Goal: Transaction & Acquisition: Purchase product/service

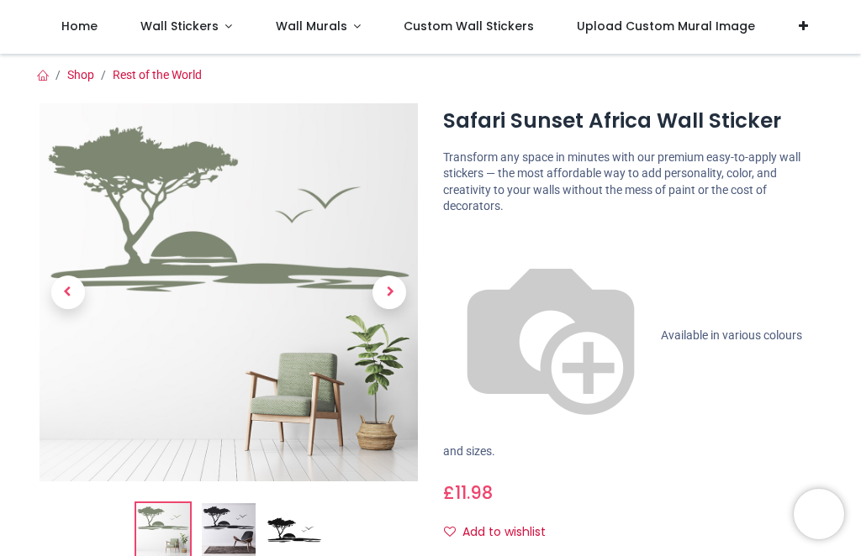
scroll to position [311, 0]
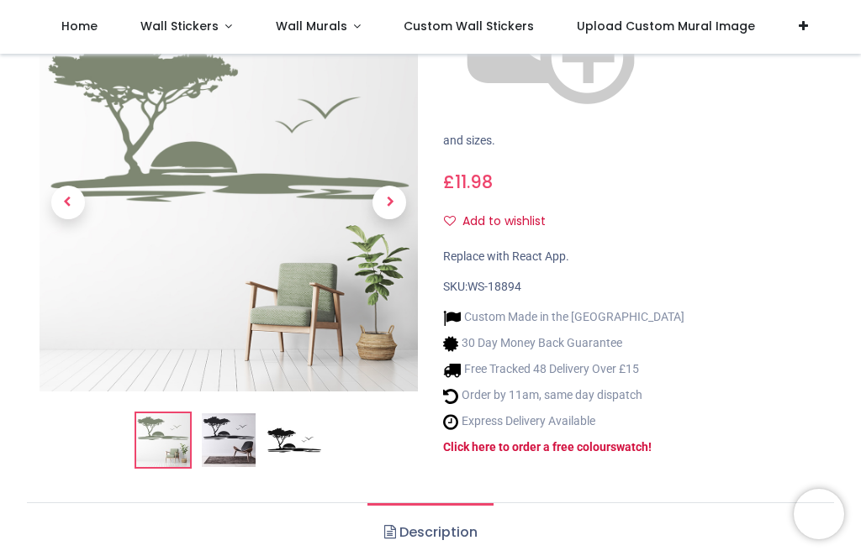
click at [237, 414] on img at bounding box center [229, 441] width 54 height 54
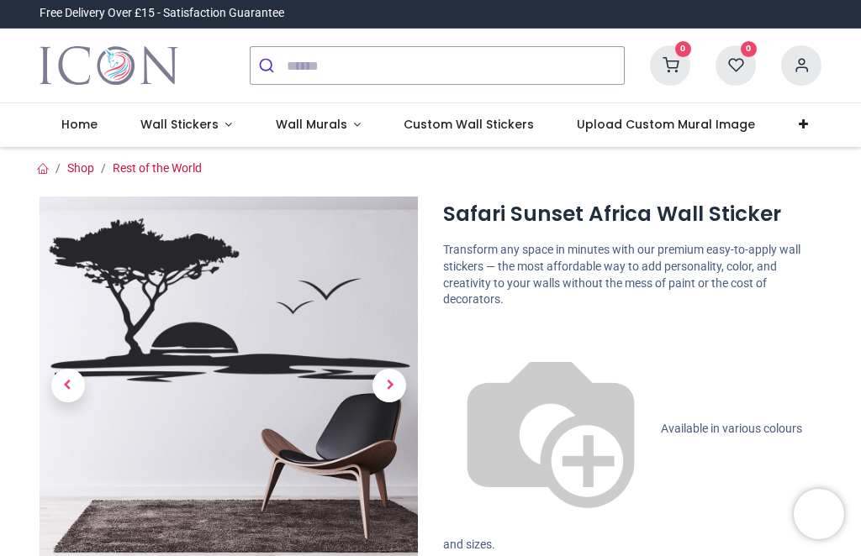
scroll to position [0, 0]
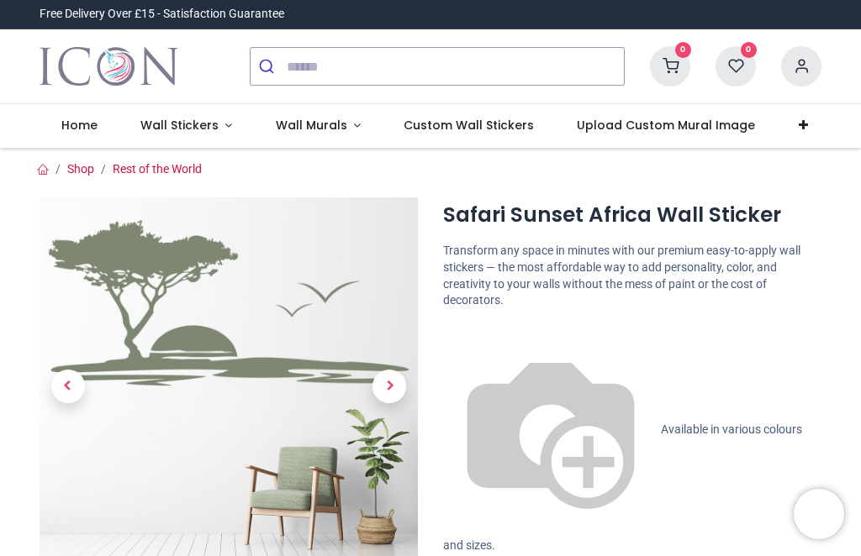
click at [193, 162] on link "Rest of the World" at bounding box center [157, 168] width 89 height 13
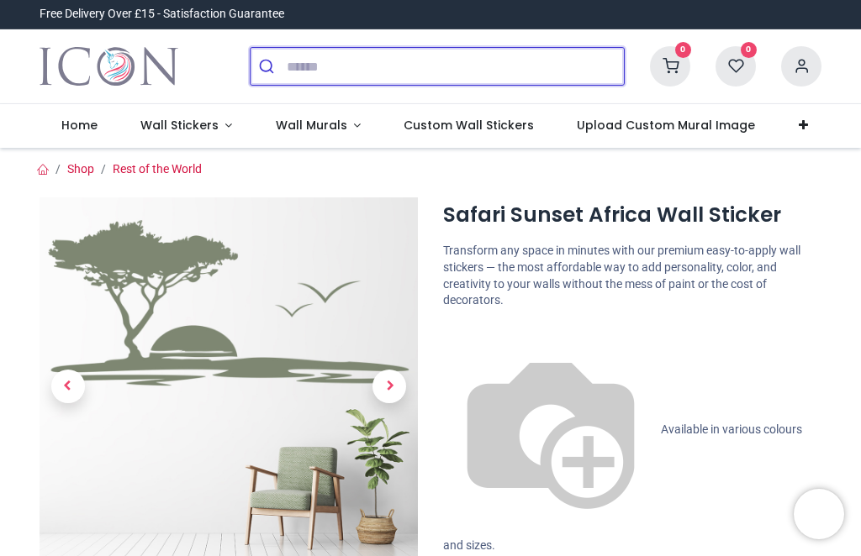
click at [312, 67] on input "search" at bounding box center [455, 66] width 337 height 37
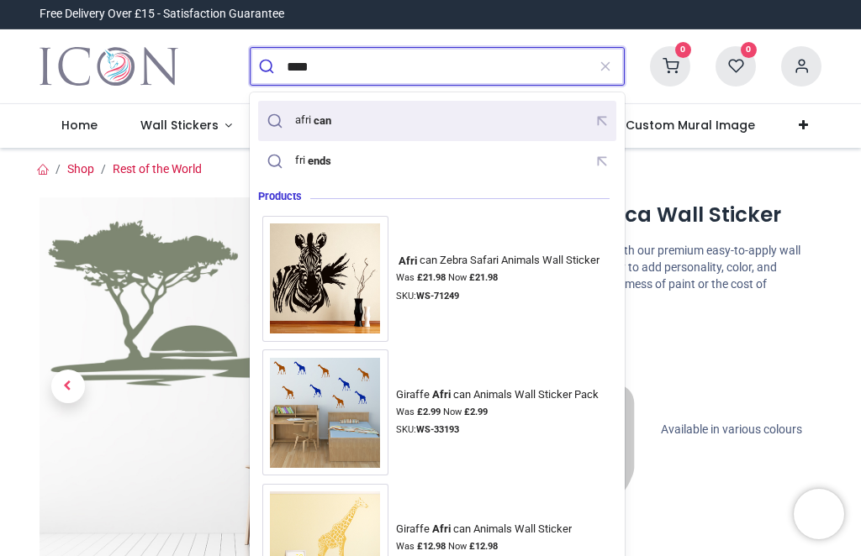
click at [324, 130] on div "afri can" at bounding box center [300, 120] width 76 height 25
type input "*******"
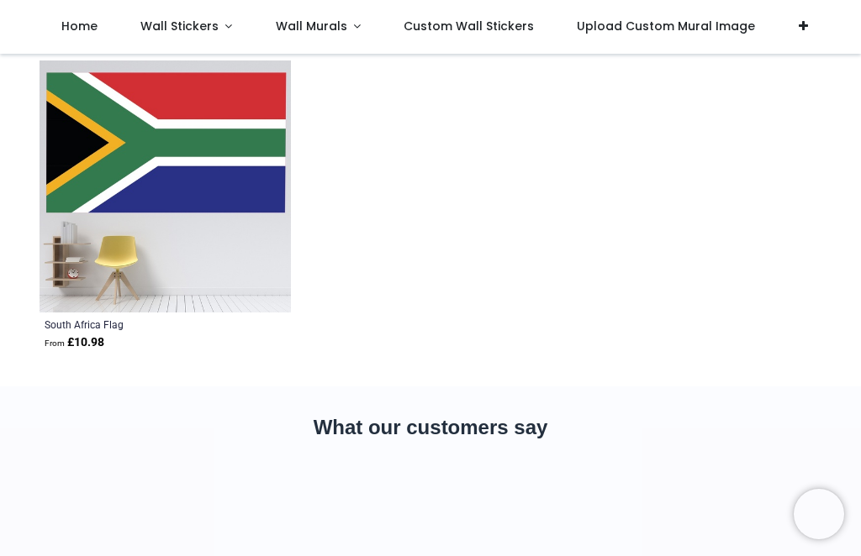
scroll to position [2891, 0]
